Goal: Register for event/course

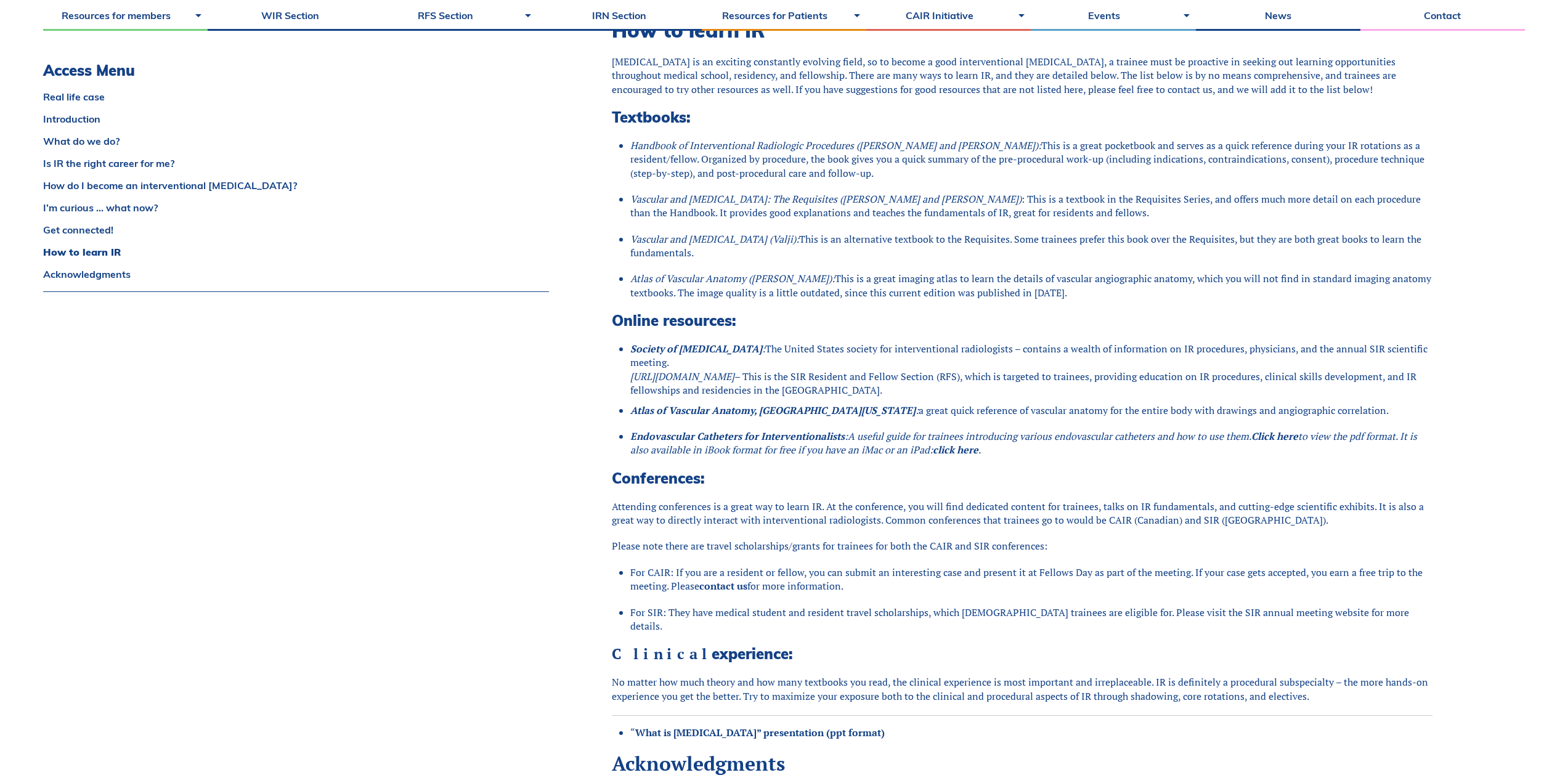
scroll to position [2464, 0]
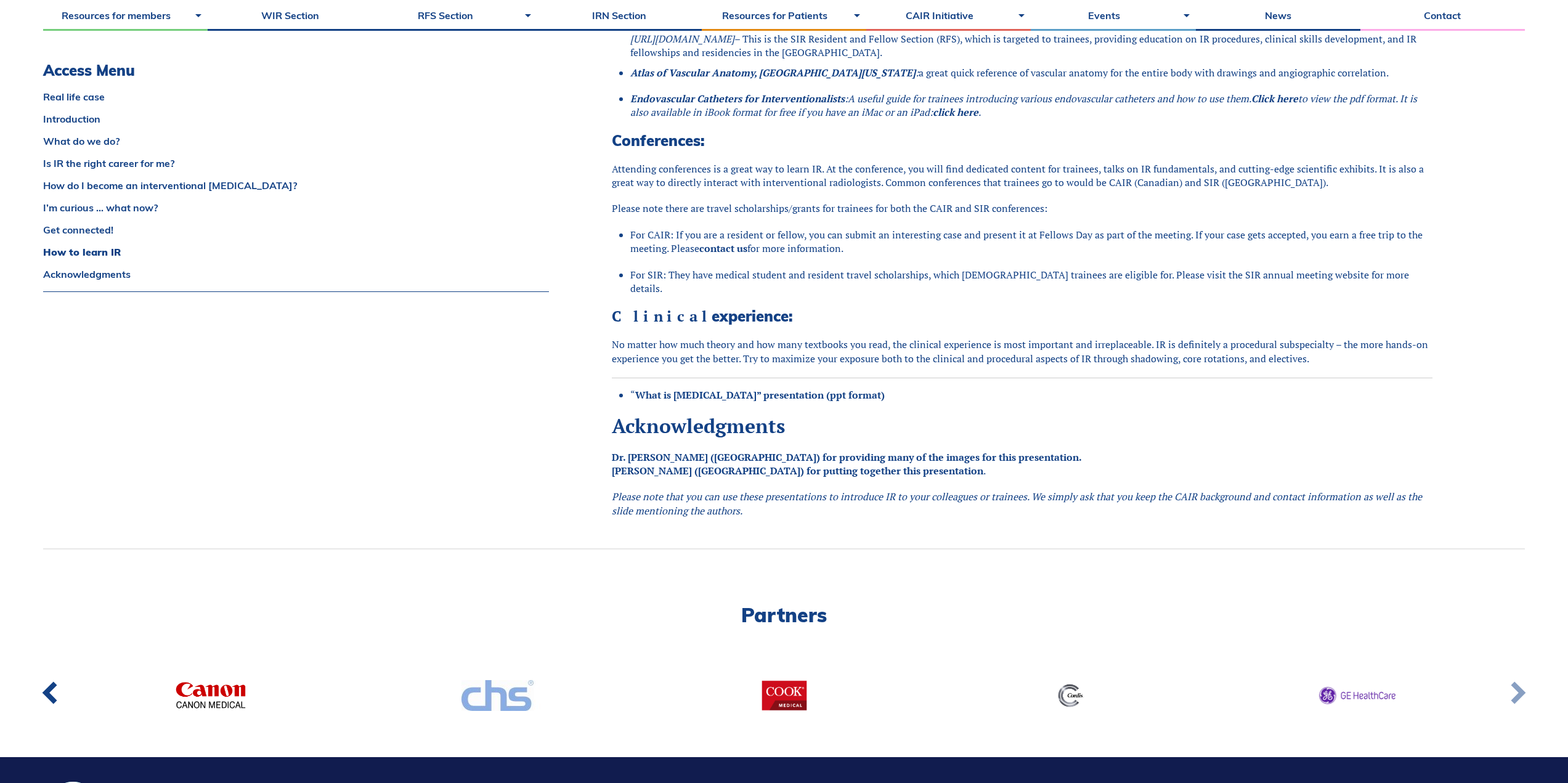
click at [1524, 676] on link at bounding box center [1516, 695] width 40 height 45
click at [1525, 676] on link at bounding box center [1516, 695] width 40 height 45
click at [60, 679] on link at bounding box center [51, 695] width 40 height 45
click at [50, 685] on link at bounding box center [51, 695] width 40 height 45
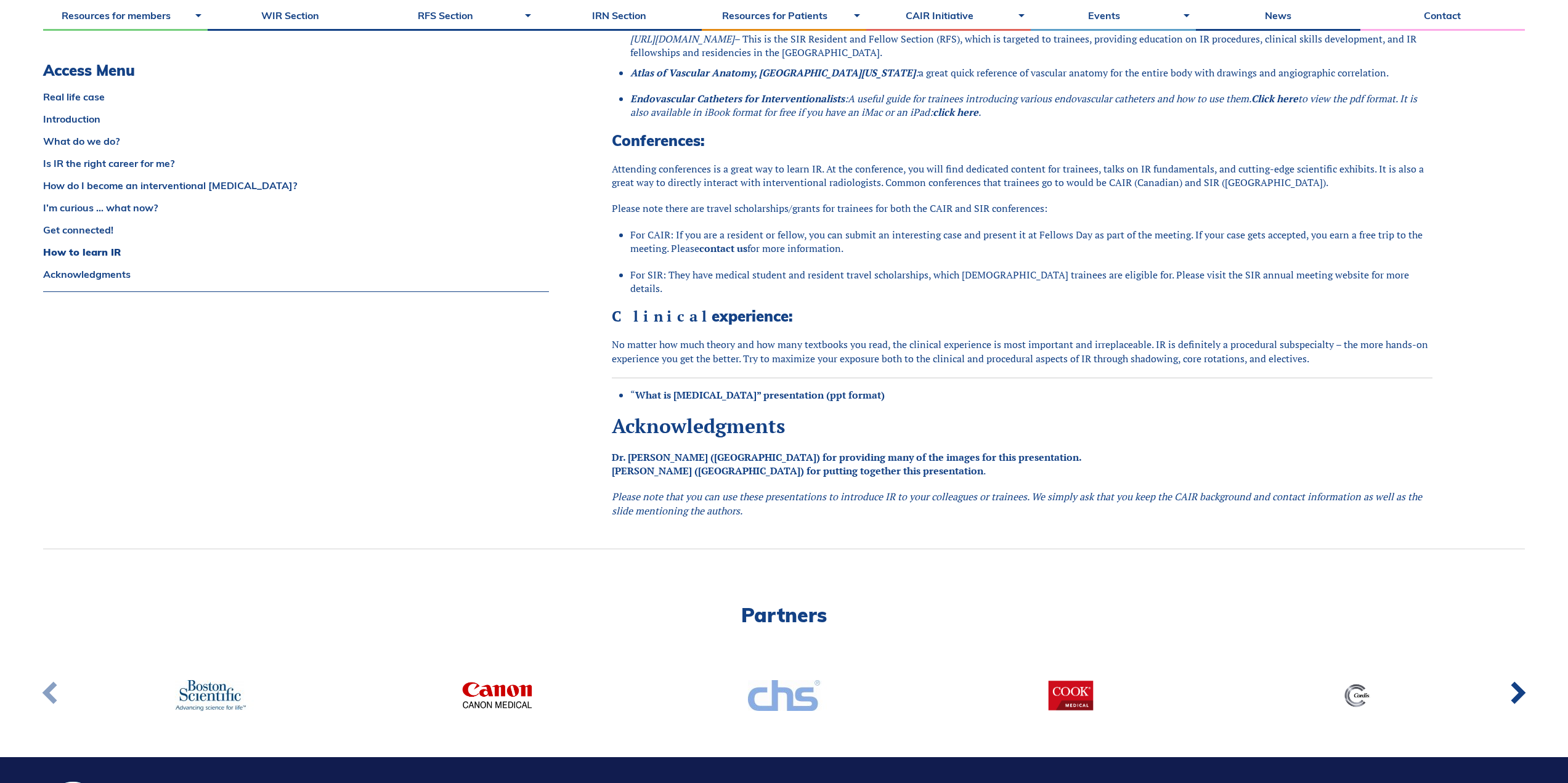
click at [49, 686] on link at bounding box center [51, 695] width 40 height 45
click at [49, 686] on link at bounding box center [51, 695] width 40 height 45
click at [53, 681] on link at bounding box center [51, 695] width 40 height 45
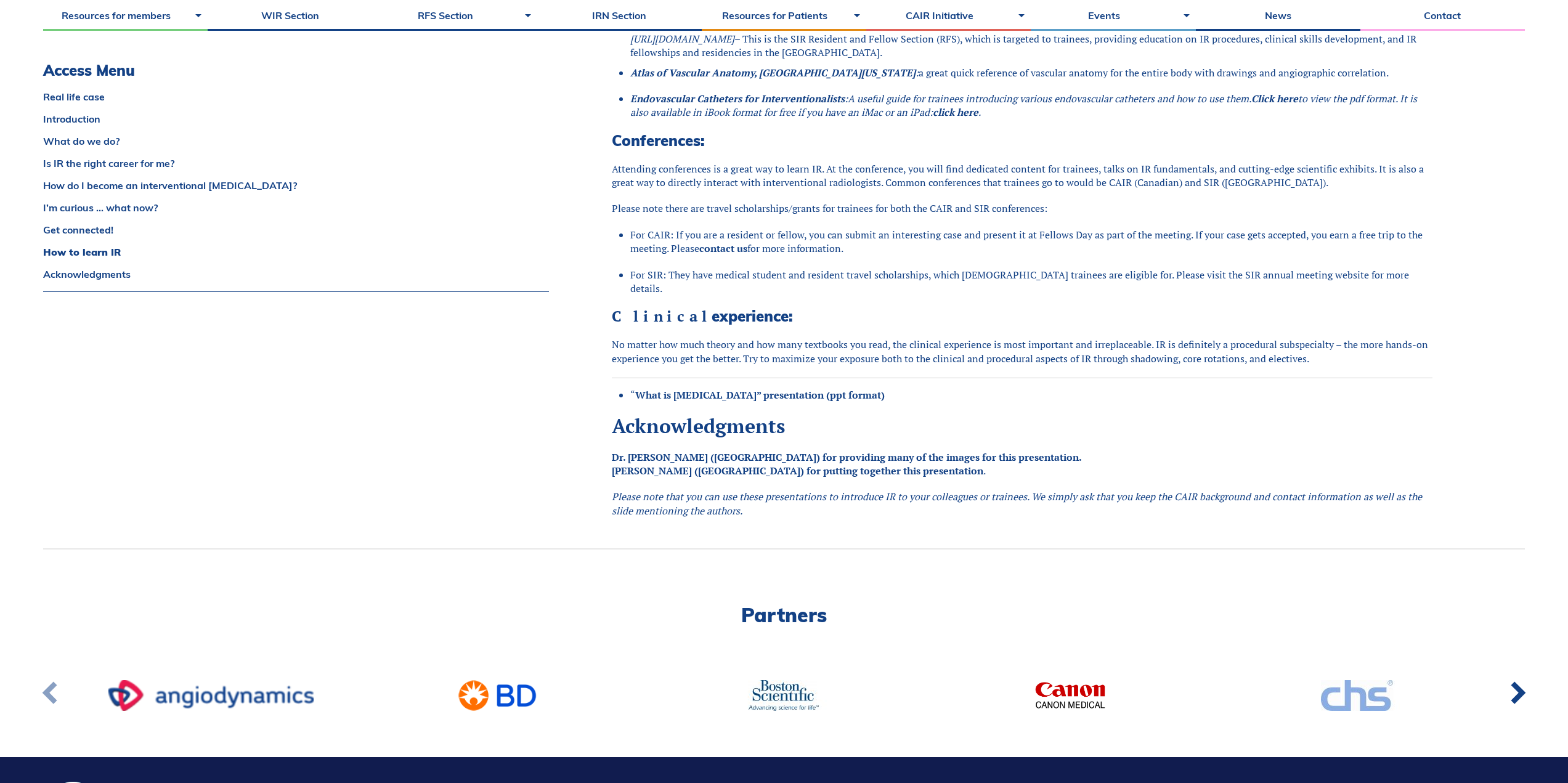
click at [52, 681] on link at bounding box center [51, 695] width 40 height 45
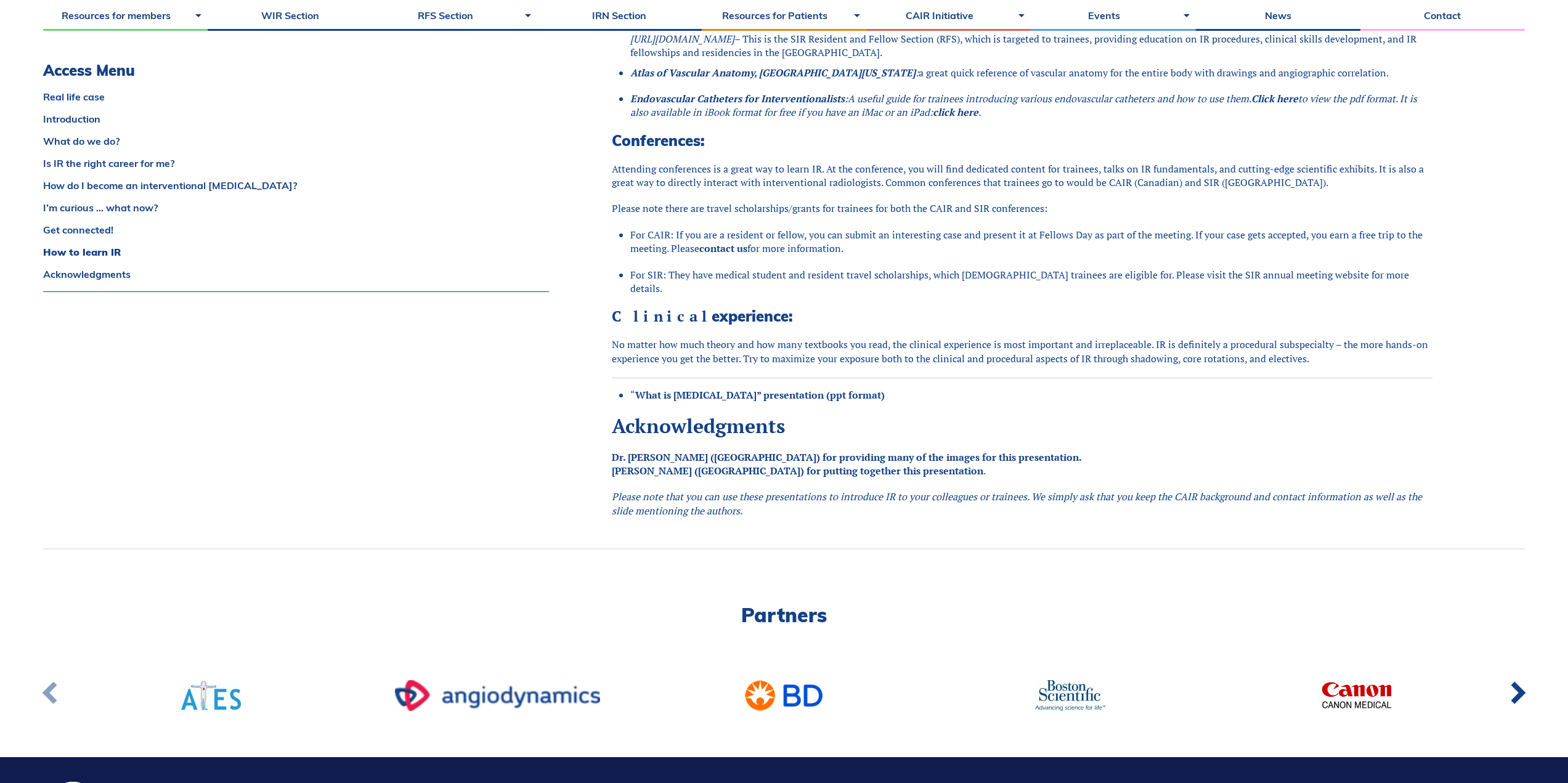
click at [52, 681] on link at bounding box center [51, 695] width 40 height 45
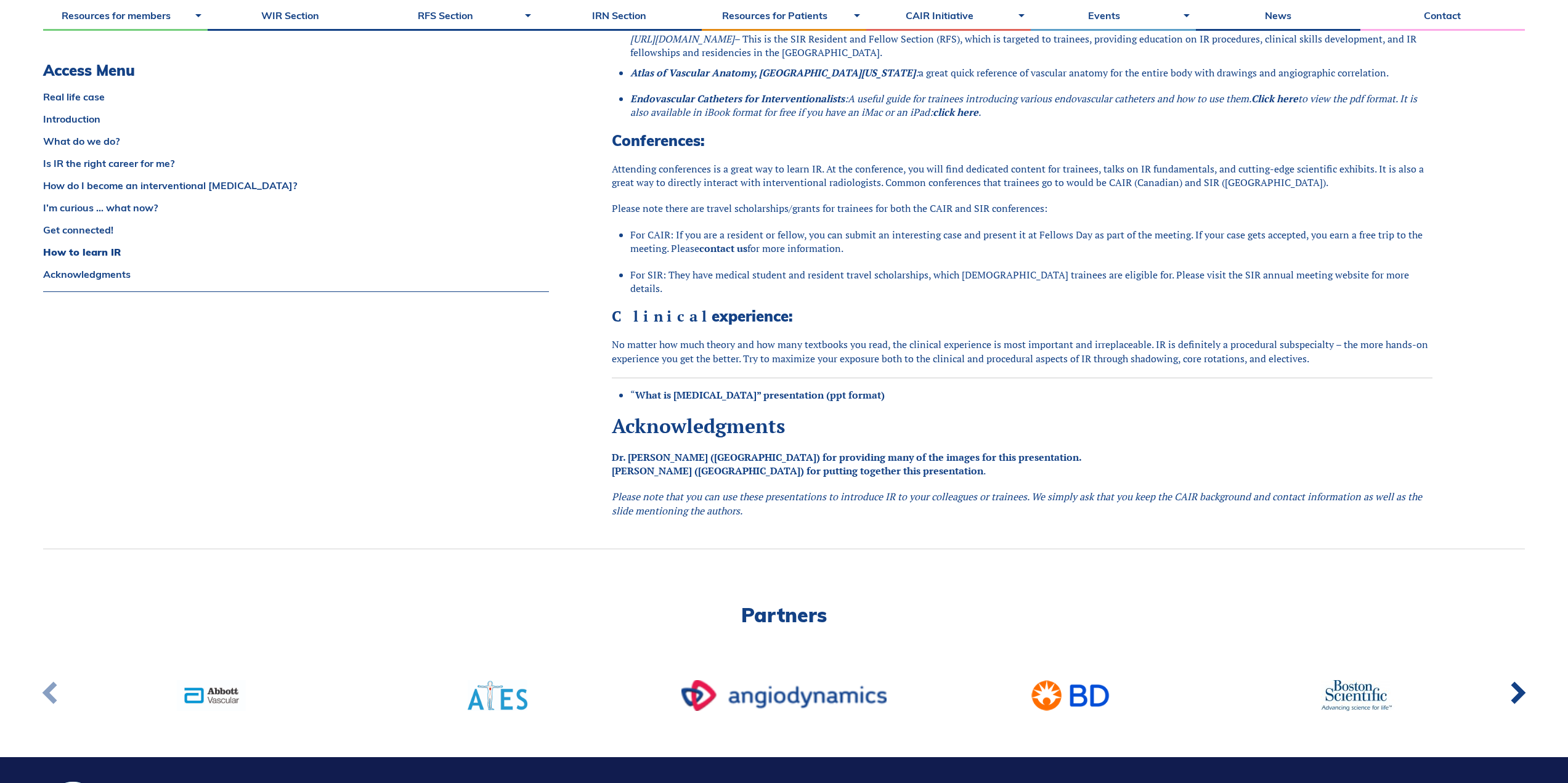
click at [52, 681] on link at bounding box center [51, 695] width 40 height 45
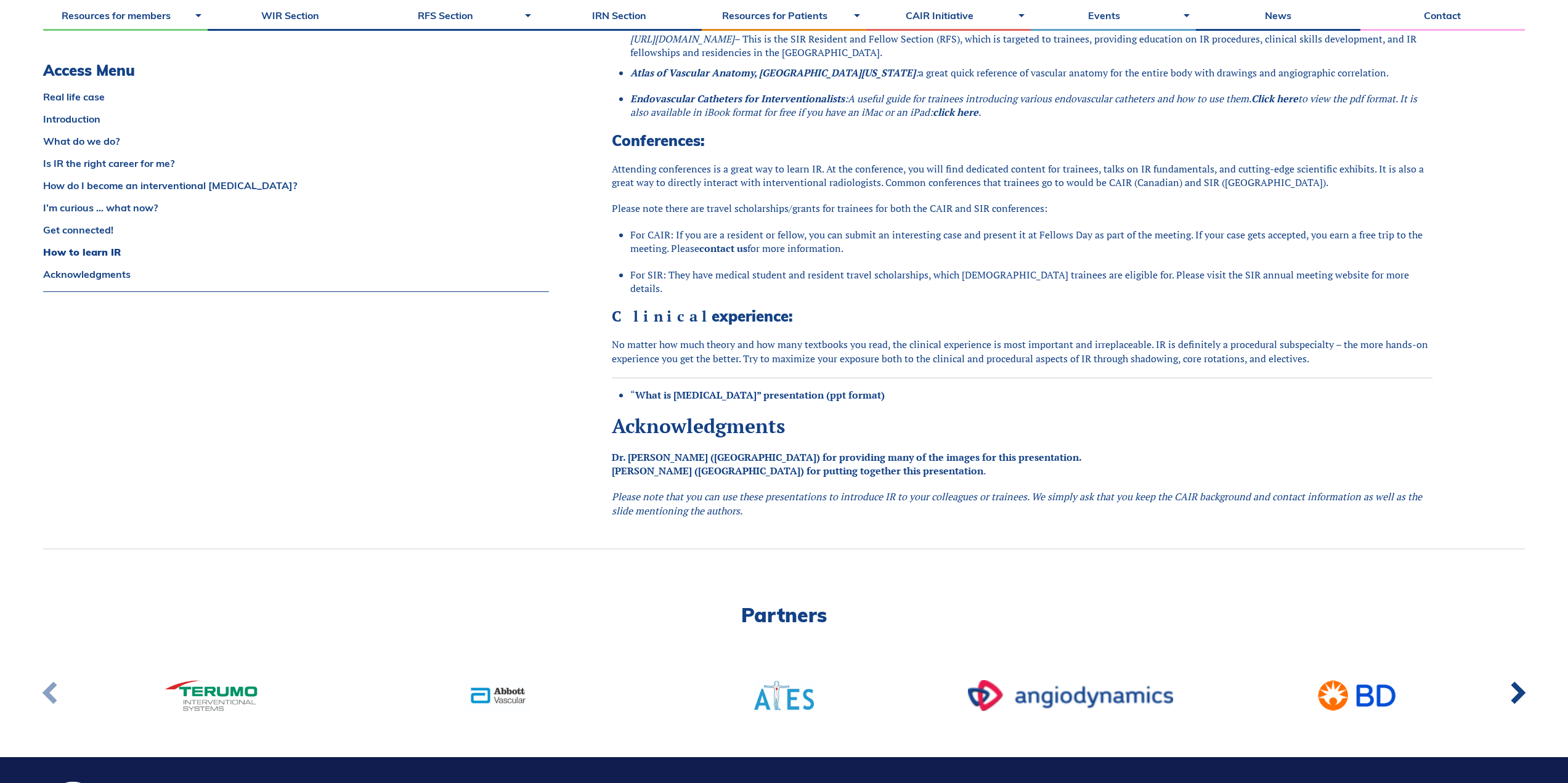
click at [52, 681] on link at bounding box center [51, 695] width 40 height 45
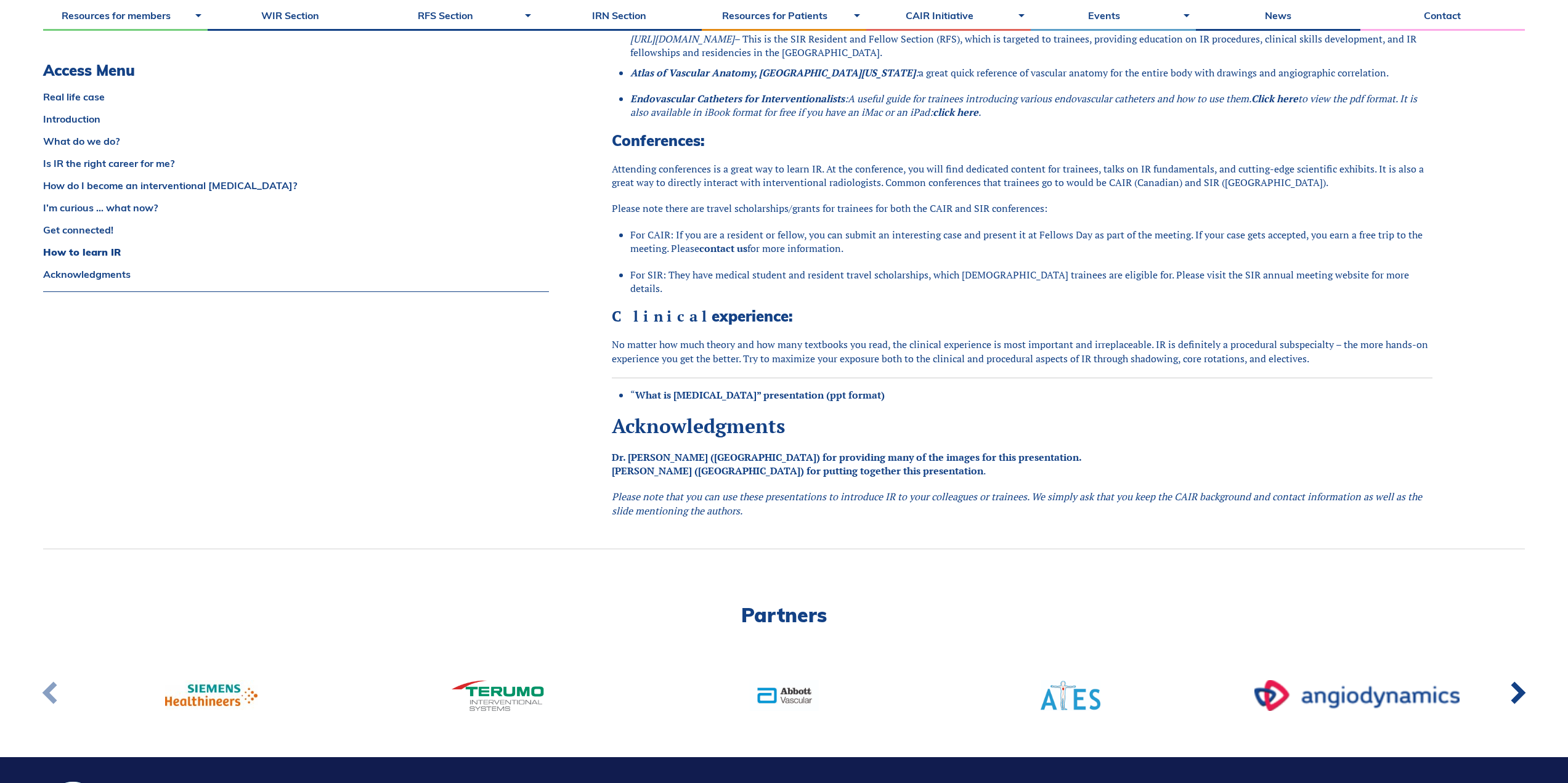
click at [52, 681] on link at bounding box center [51, 695] width 40 height 45
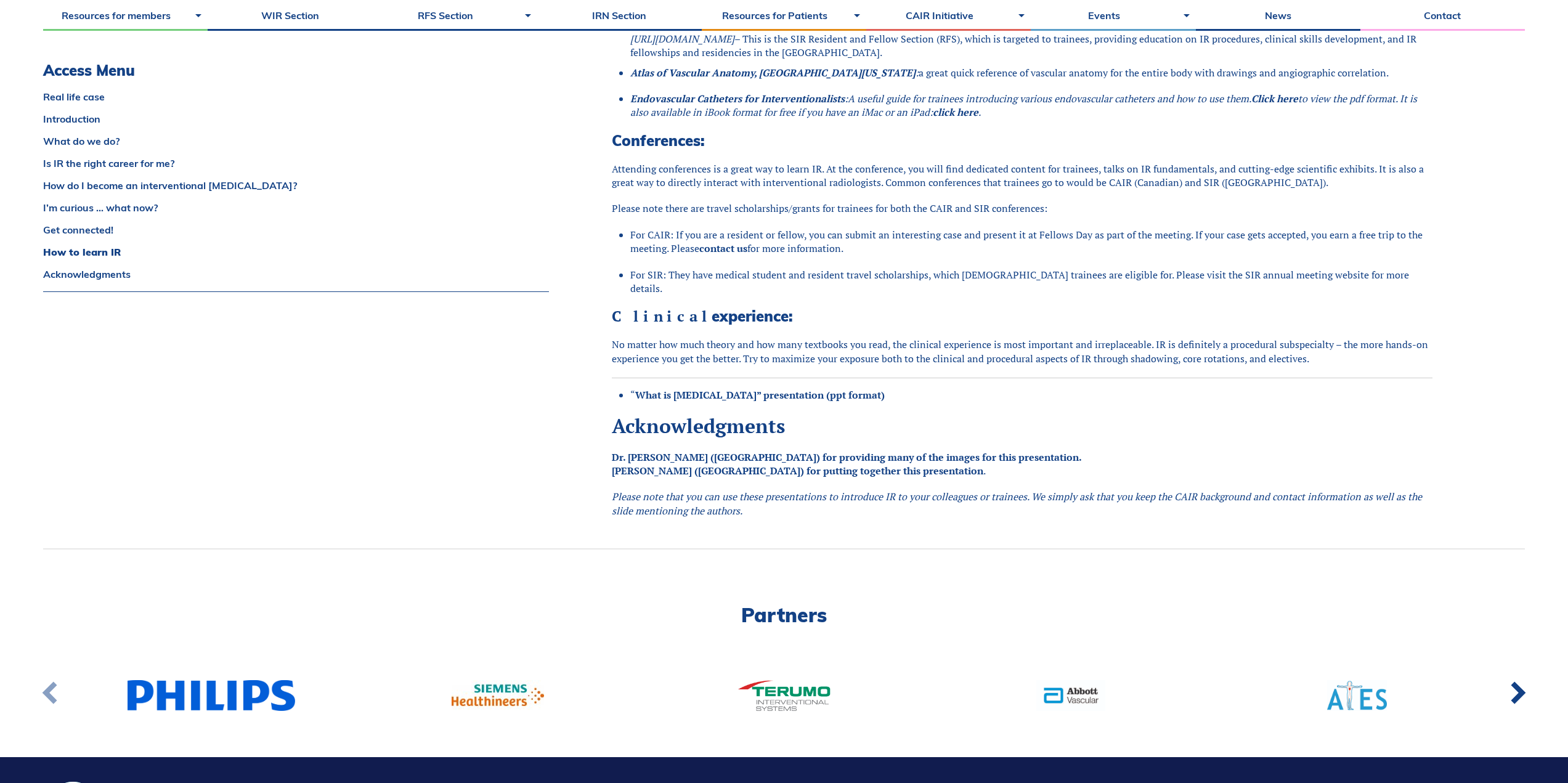
click at [52, 681] on link at bounding box center [51, 695] width 40 height 45
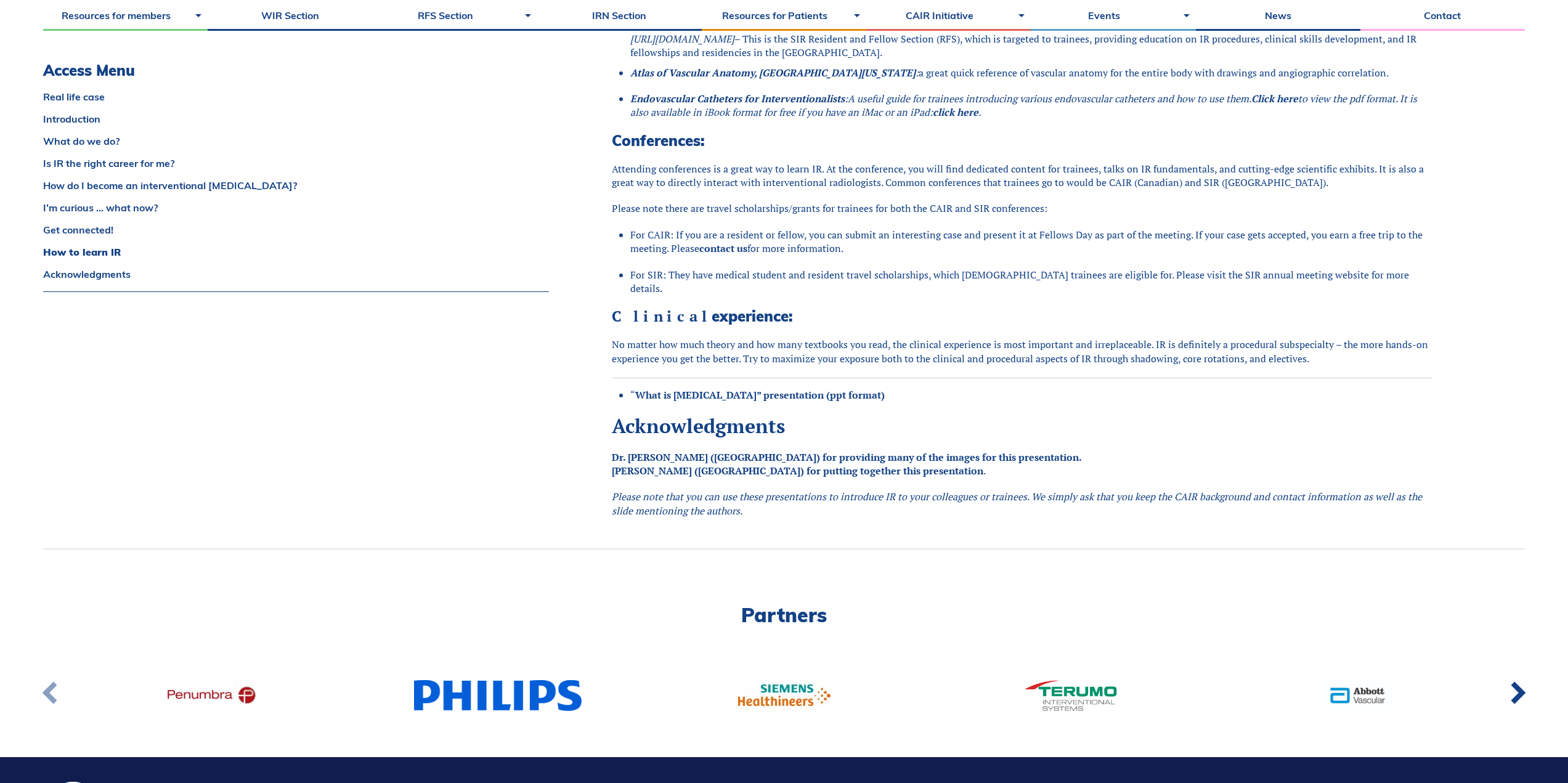
click at [52, 681] on link at bounding box center [51, 695] width 40 height 45
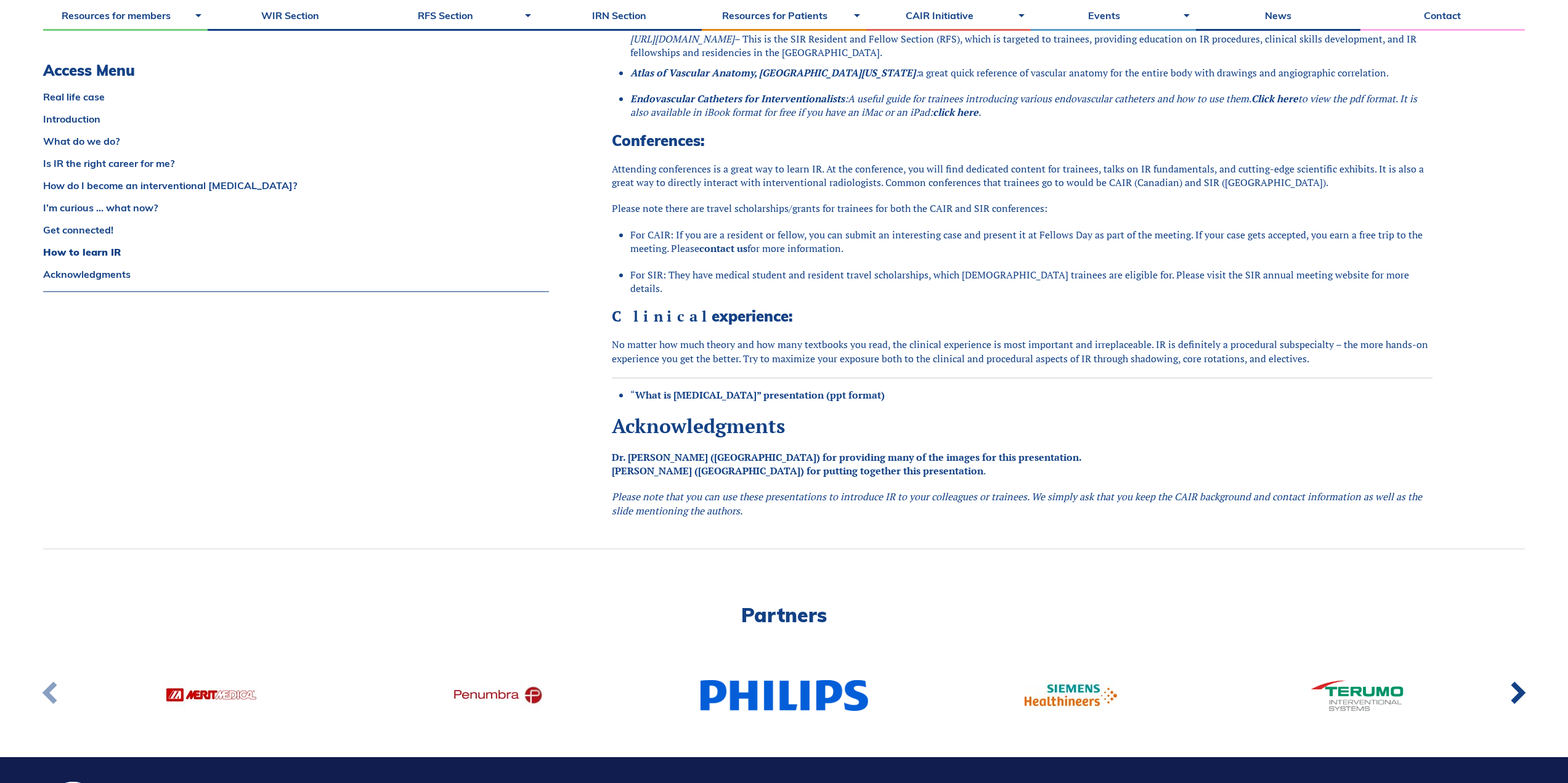
click at [52, 681] on link at bounding box center [51, 695] width 40 height 45
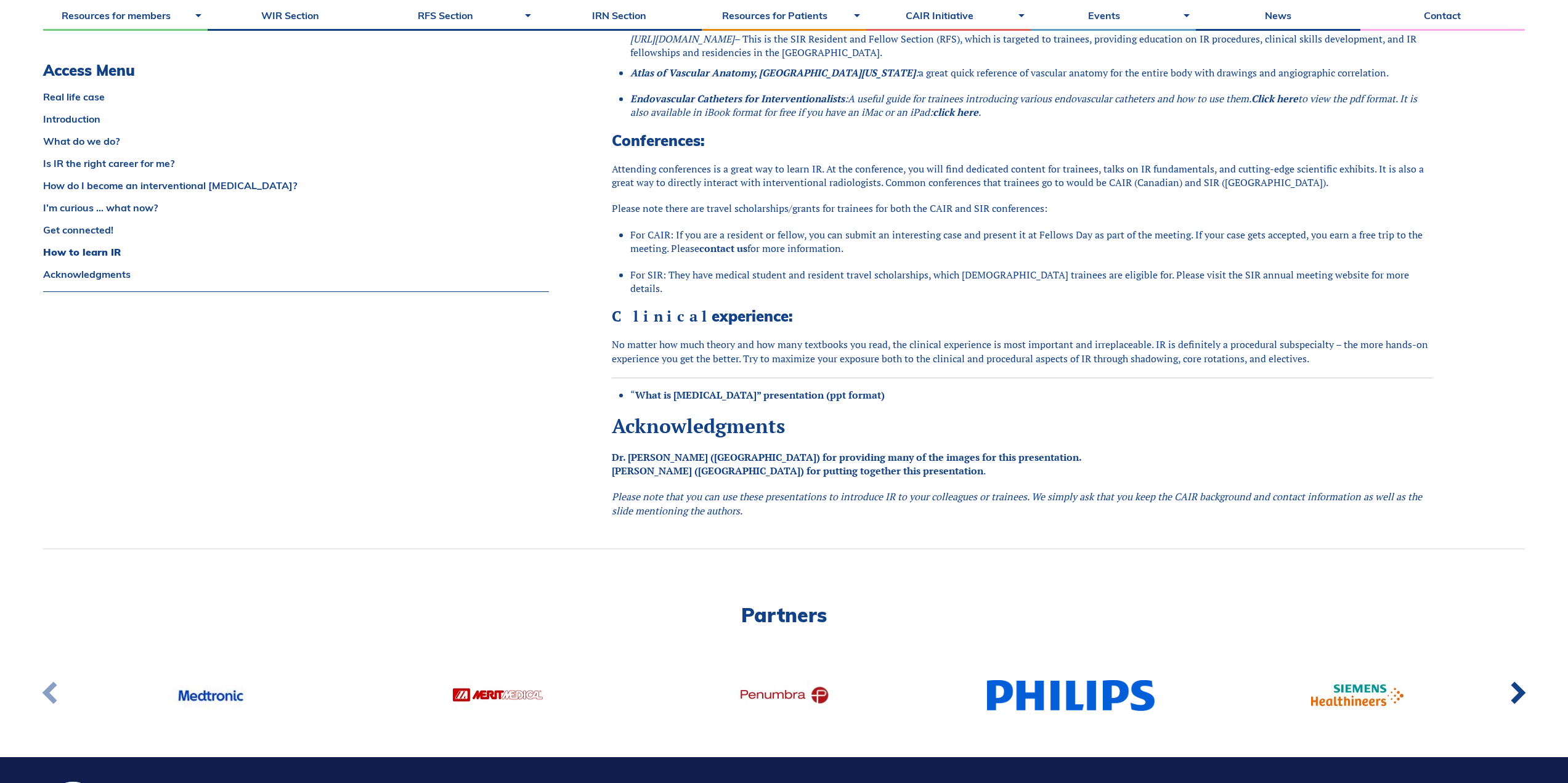
click at [52, 681] on link at bounding box center [51, 695] width 40 height 45
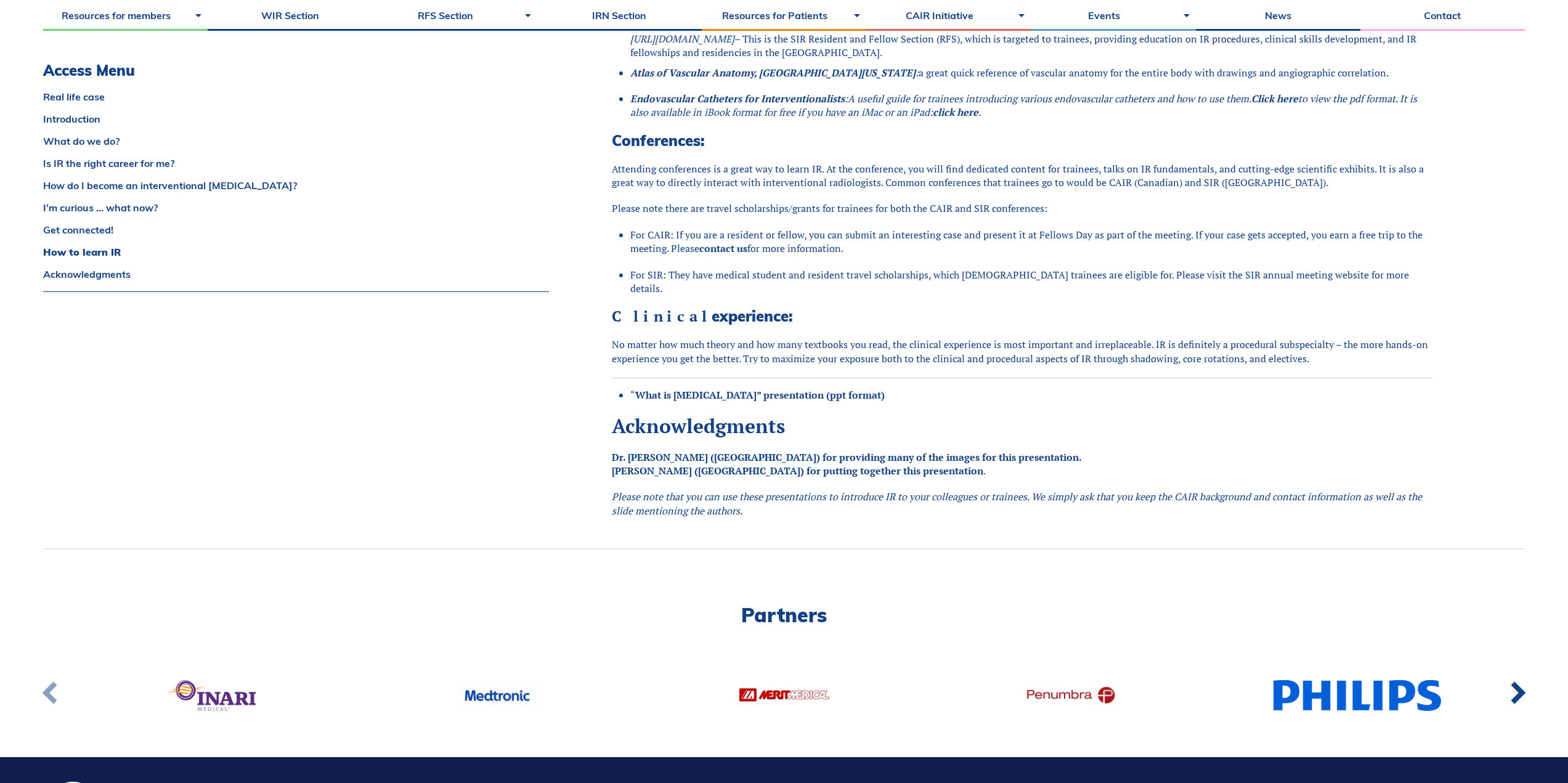
click at [52, 681] on link at bounding box center [51, 695] width 40 height 45
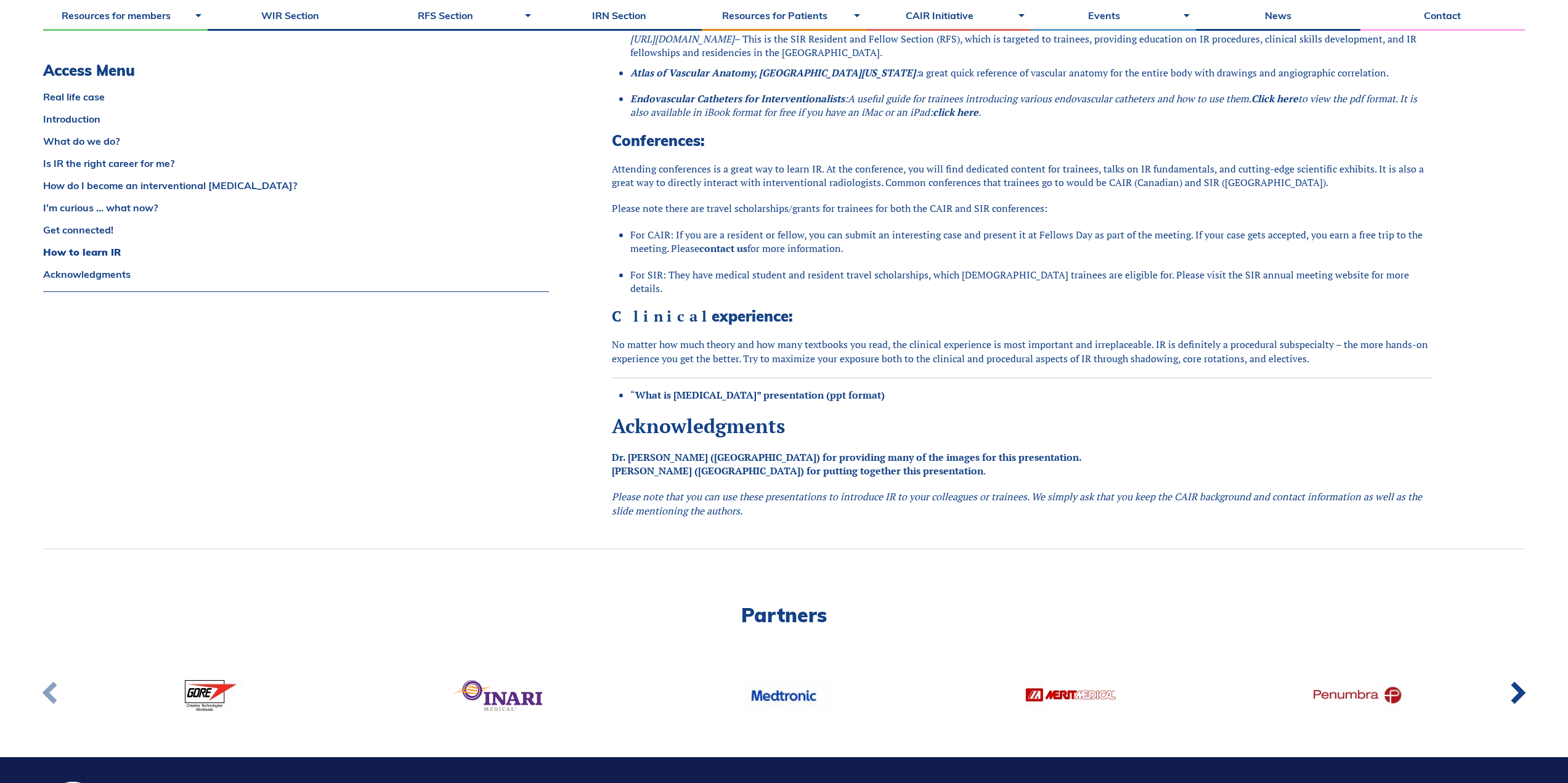
click at [52, 681] on link at bounding box center [51, 695] width 40 height 45
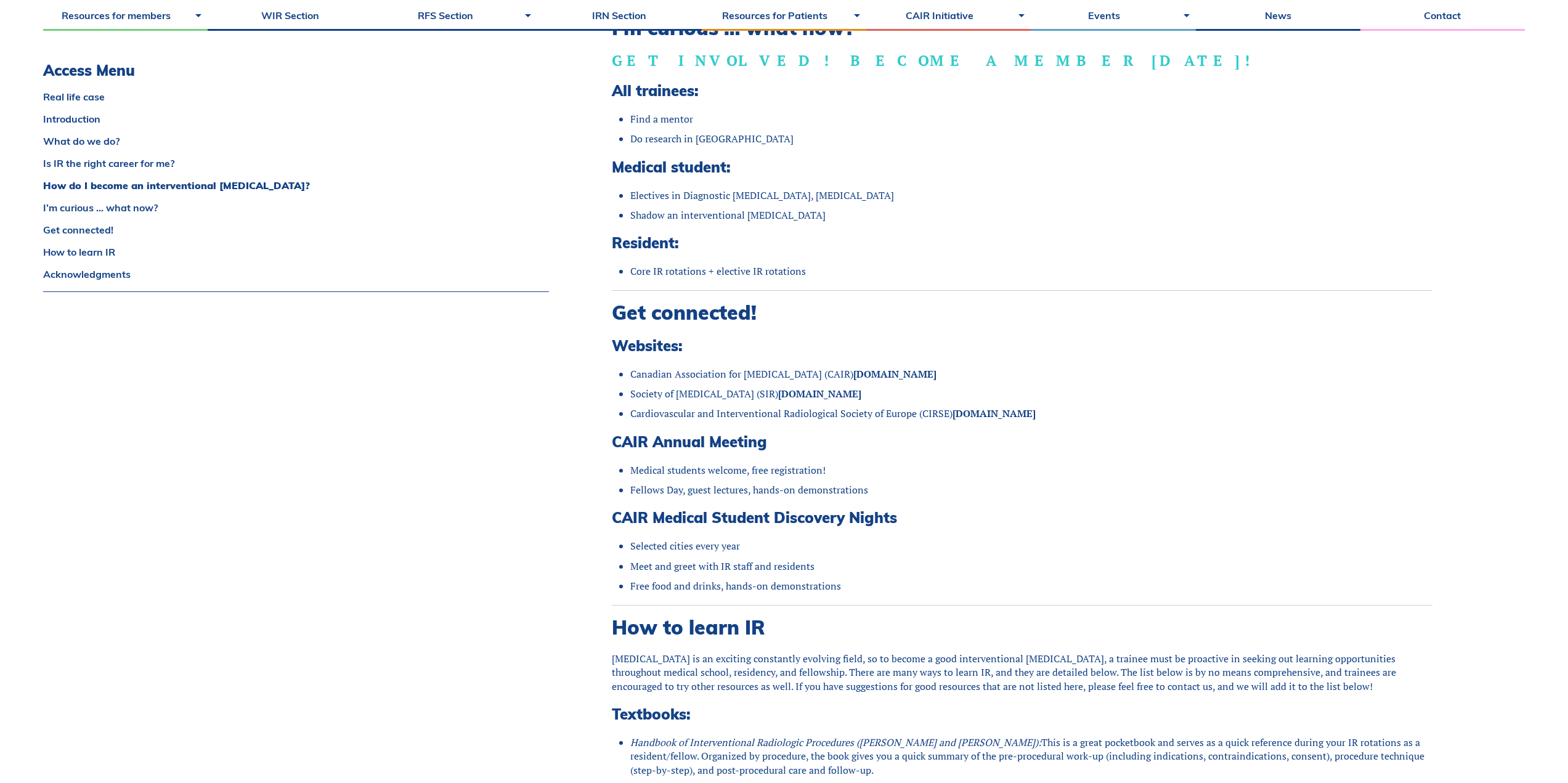
scroll to position [1232, 0]
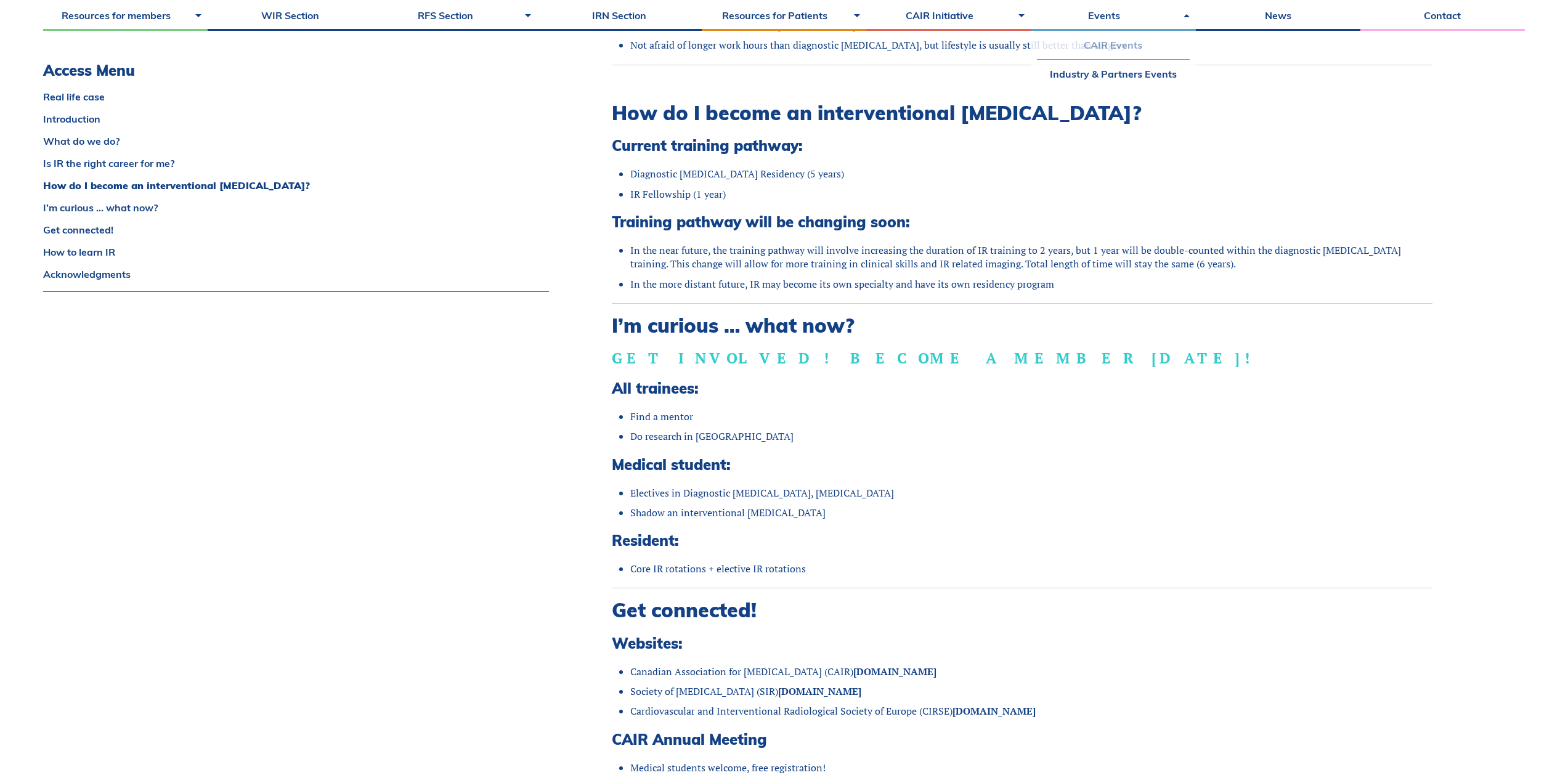
click at [1108, 46] on link "CAIR Events" at bounding box center [1113, 45] width 152 height 29
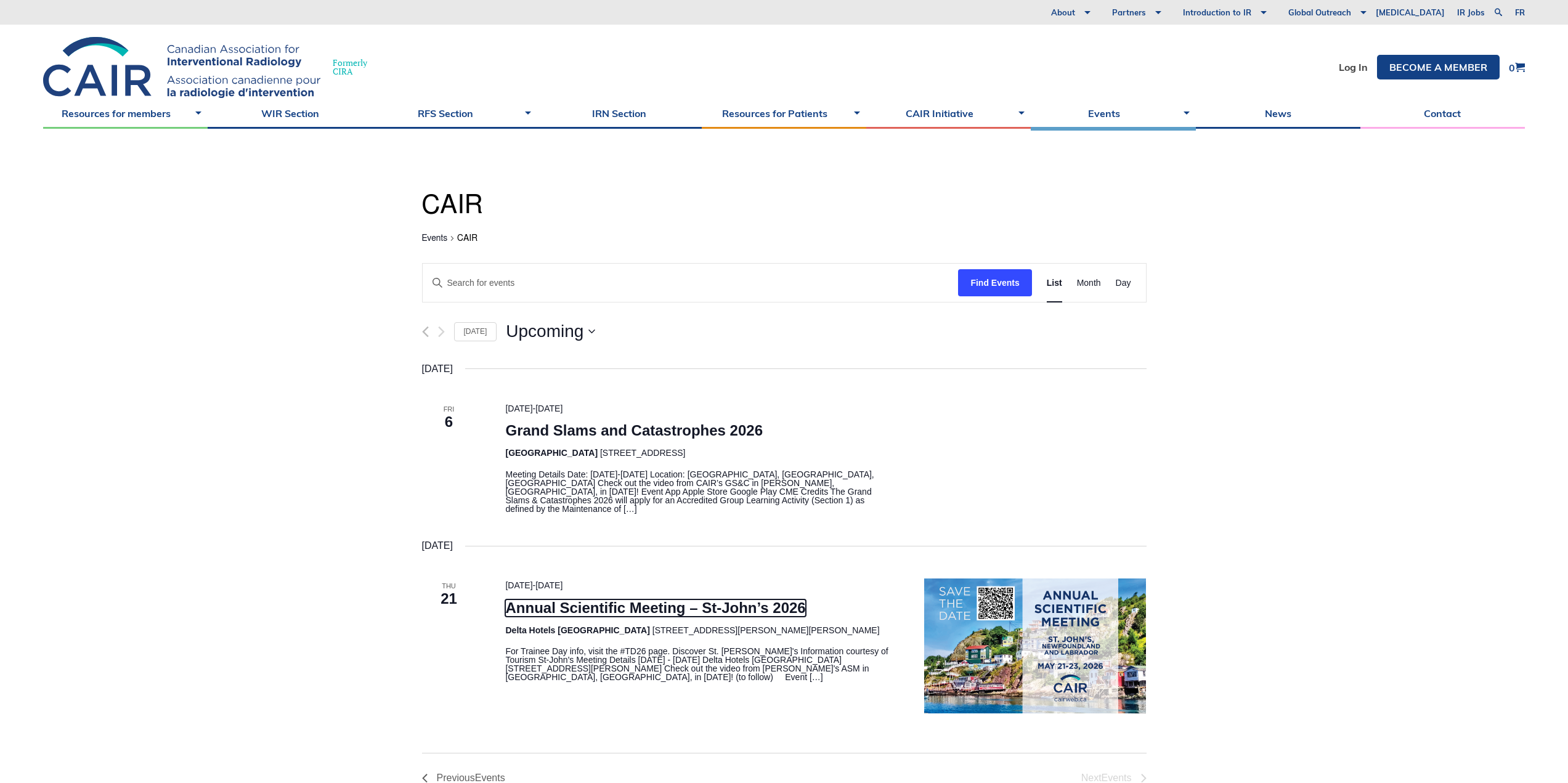
click at [543, 599] on link "Annual Scientific Meeting – St-John’s 2026" at bounding box center [655, 608] width 300 height 17
